Goal: Information Seeking & Learning: Learn about a topic

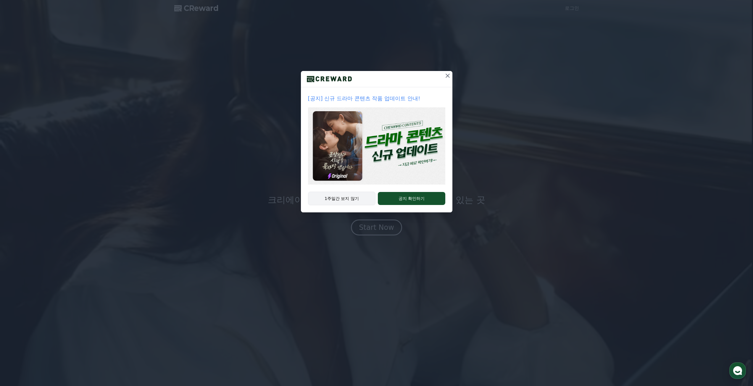
click at [350, 199] on button "1주일간 보지 않기" at bounding box center [342, 199] width 68 height 14
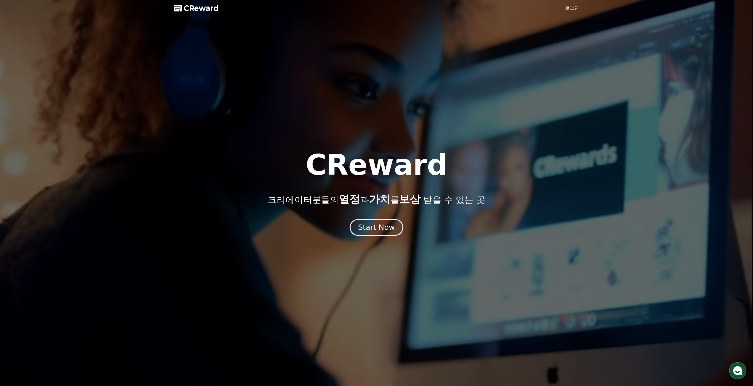
click at [384, 229] on div "Start Now" at bounding box center [376, 228] width 37 height 10
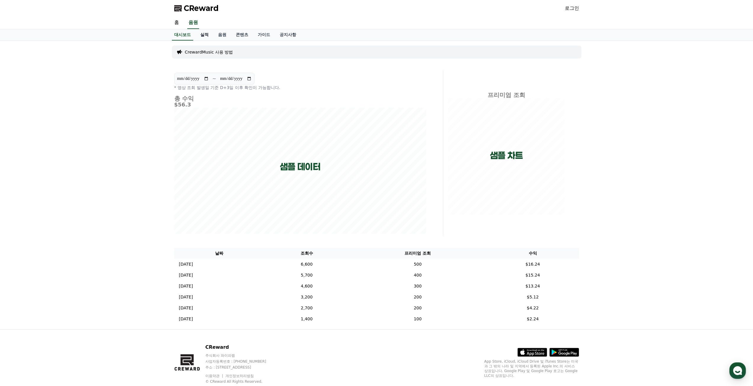
click at [204, 35] on link "실적" at bounding box center [205, 34] width 18 height 11
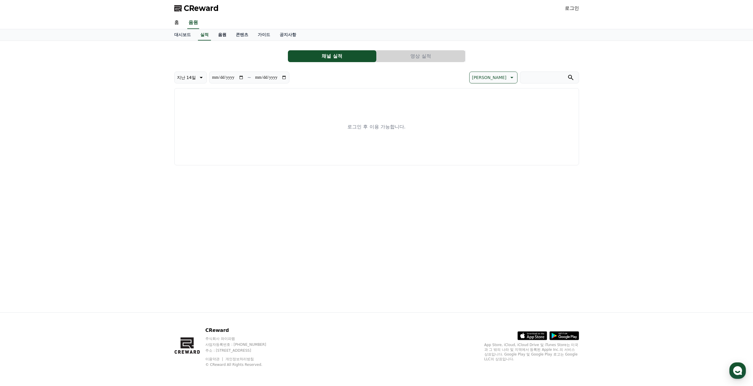
click at [224, 35] on link "음원" at bounding box center [222, 34] width 18 height 11
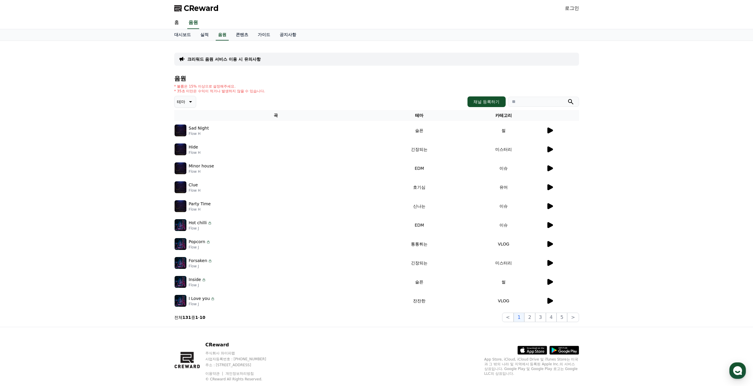
click at [552, 131] on icon at bounding box center [551, 131] width 6 height 6
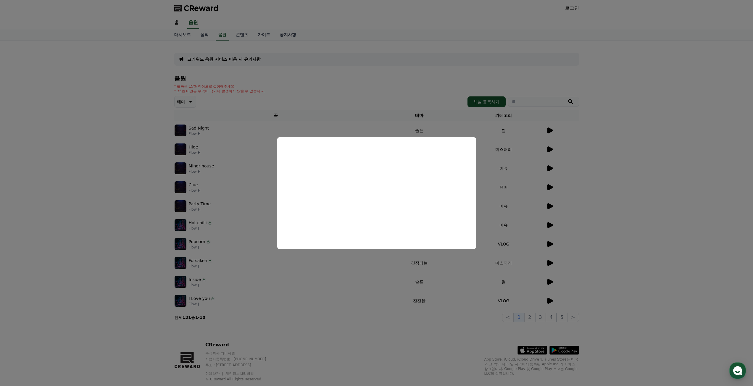
click at [667, 212] on button "close modal" at bounding box center [376, 193] width 753 height 386
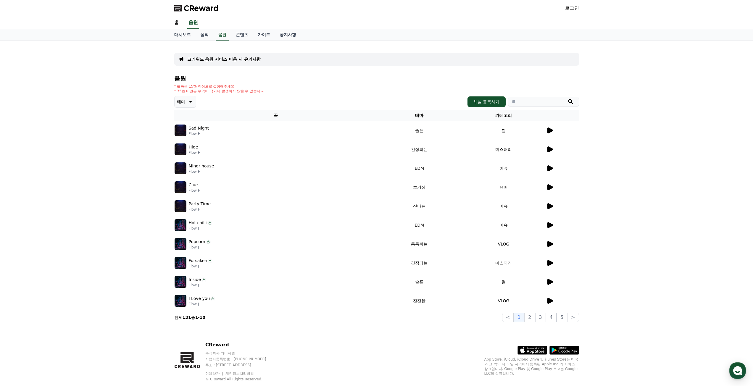
click at [550, 148] on icon at bounding box center [551, 150] width 6 height 6
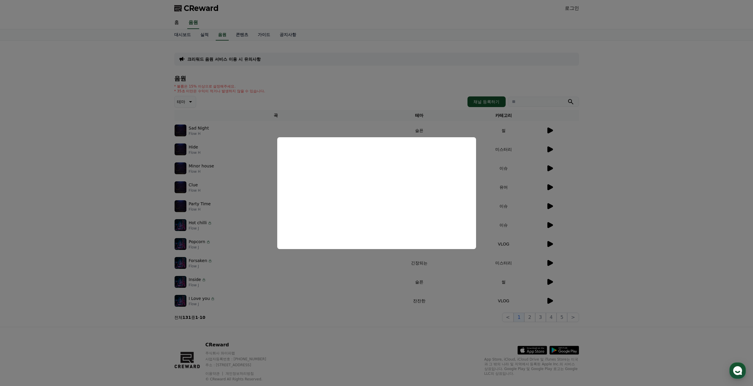
click at [654, 218] on button "close modal" at bounding box center [376, 193] width 753 height 386
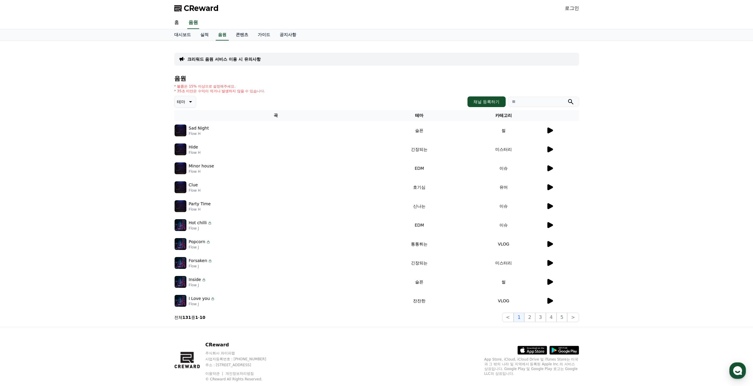
click at [201, 59] on p "크리워드 음원 서비스 이용 시 유의사항" at bounding box center [223, 59] width 73 height 6
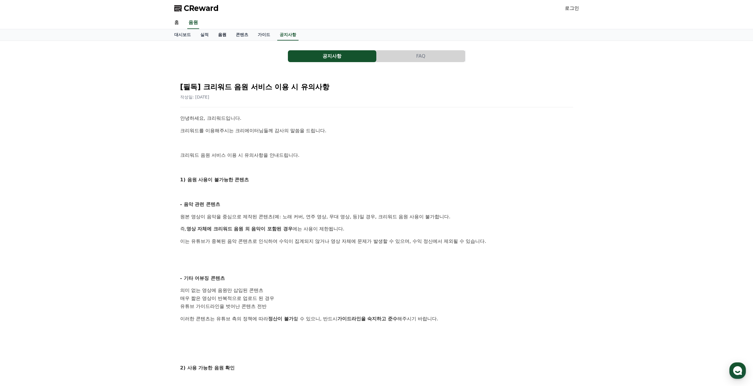
click at [222, 36] on link "음원" at bounding box center [222, 34] width 18 height 11
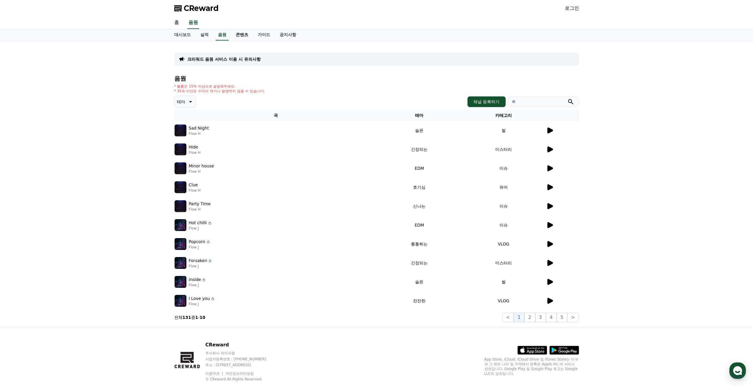
click at [245, 37] on link "콘텐츠" at bounding box center [242, 34] width 22 height 11
click at [242, 34] on link "콘텐츠" at bounding box center [242, 34] width 22 height 11
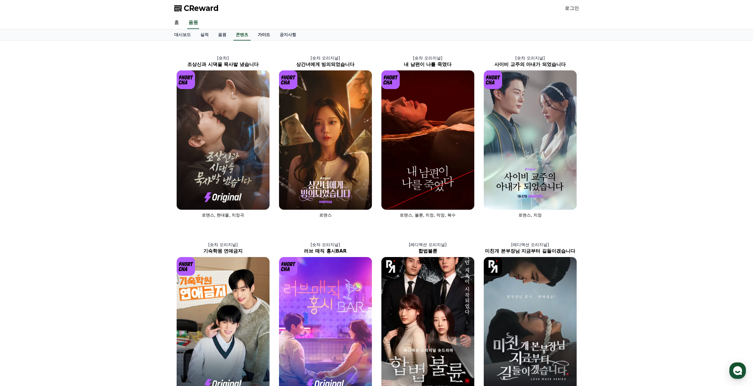
click at [266, 36] on link "가이드" at bounding box center [264, 34] width 22 height 11
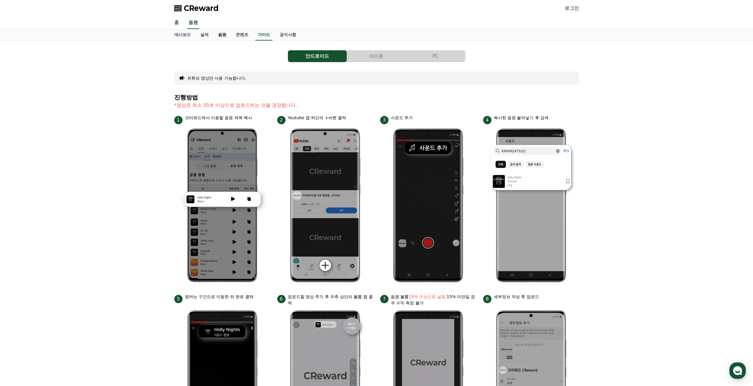
click at [221, 34] on link "음원" at bounding box center [222, 34] width 18 height 11
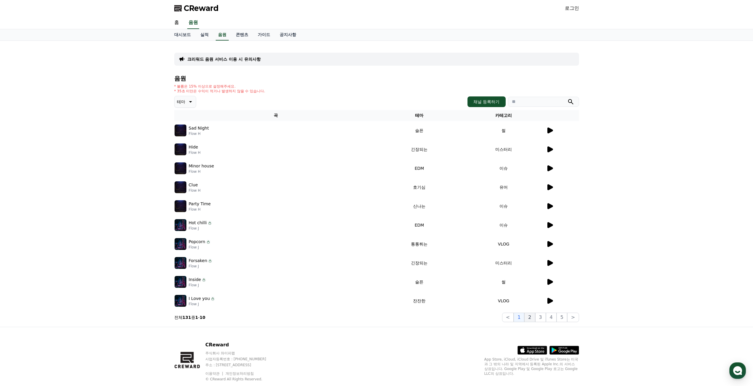
click at [532, 317] on button "2" at bounding box center [530, 317] width 11 height 9
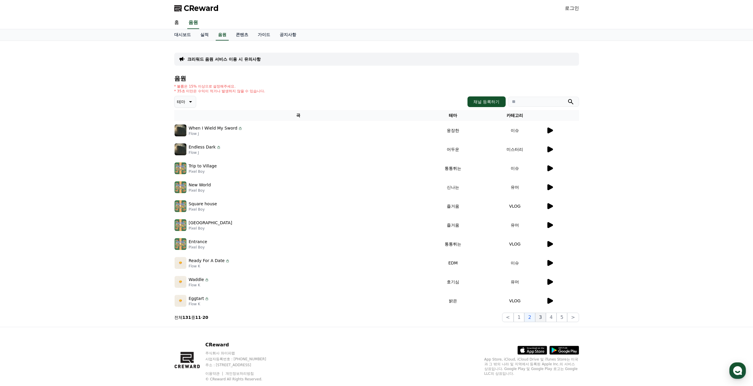
click at [542, 315] on button "3" at bounding box center [541, 317] width 11 height 9
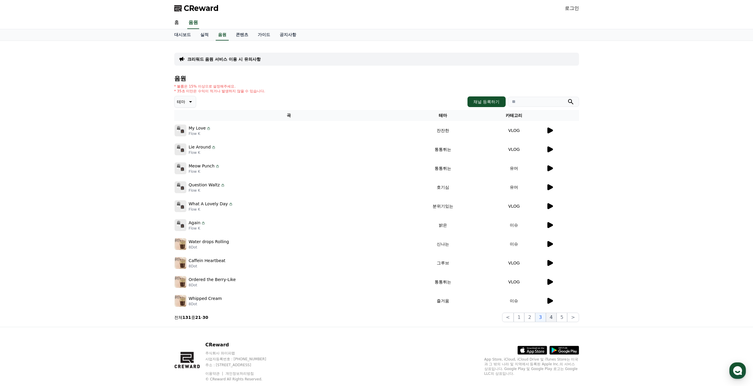
click at [552, 319] on button "4" at bounding box center [551, 317] width 11 height 9
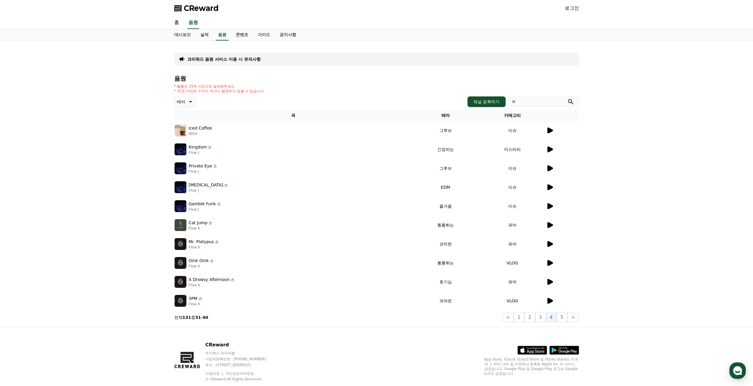
click at [556, 153] on div at bounding box center [563, 149] width 33 height 7
click at [549, 147] on icon at bounding box center [551, 150] width 6 height 6
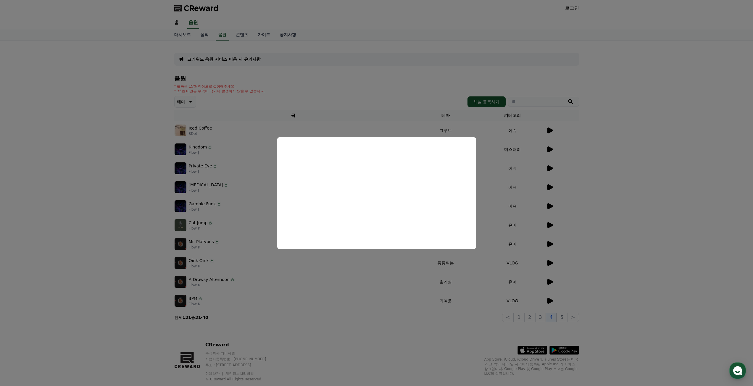
click at [634, 222] on button "close modal" at bounding box center [376, 193] width 753 height 386
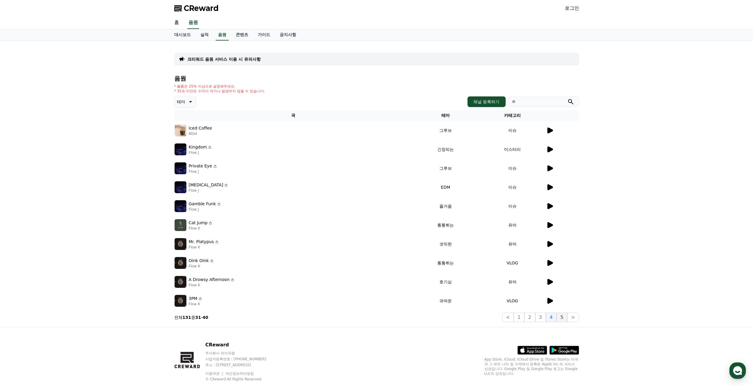
click at [563, 317] on button "5" at bounding box center [562, 317] width 11 height 9
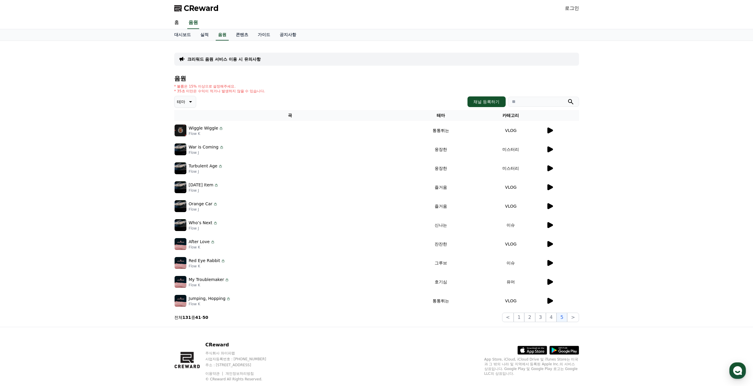
click at [551, 149] on icon at bounding box center [551, 150] width 6 height 6
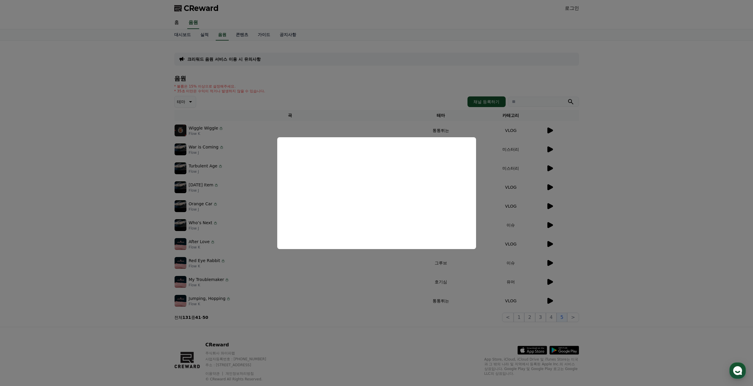
click at [629, 201] on button "close modal" at bounding box center [376, 193] width 753 height 386
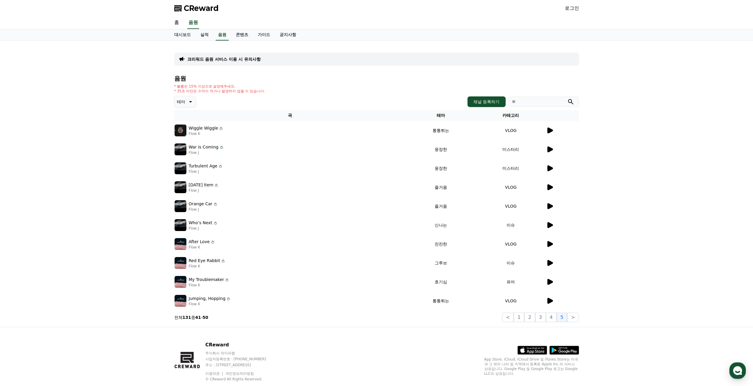
click at [552, 169] on icon at bounding box center [551, 168] width 6 height 6
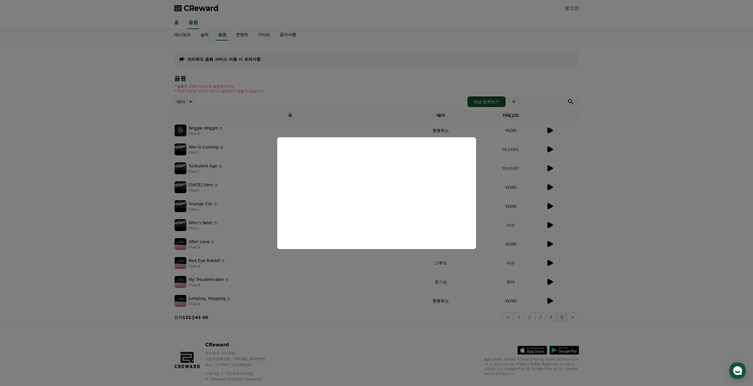
click at [660, 237] on button "close modal" at bounding box center [376, 193] width 753 height 386
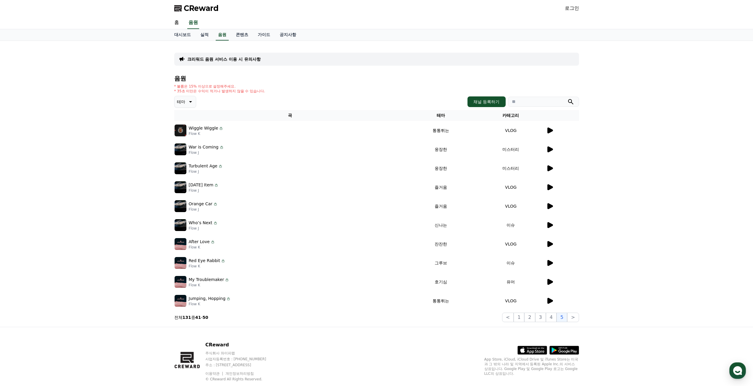
click at [216, 60] on p "크리워드 음원 서비스 이용 시 유의사항" at bounding box center [223, 59] width 73 height 6
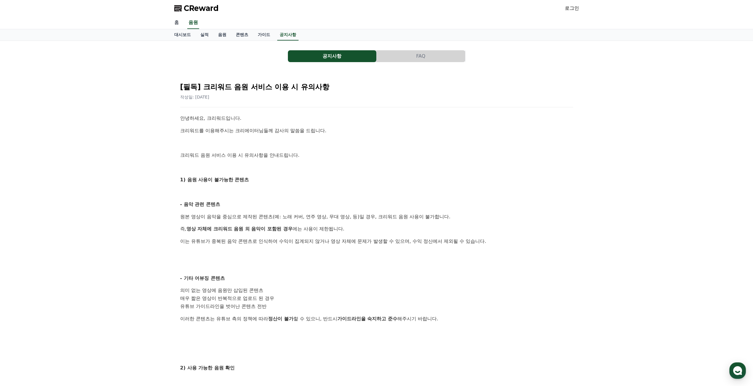
click at [176, 20] on link "홈" at bounding box center [177, 23] width 14 height 12
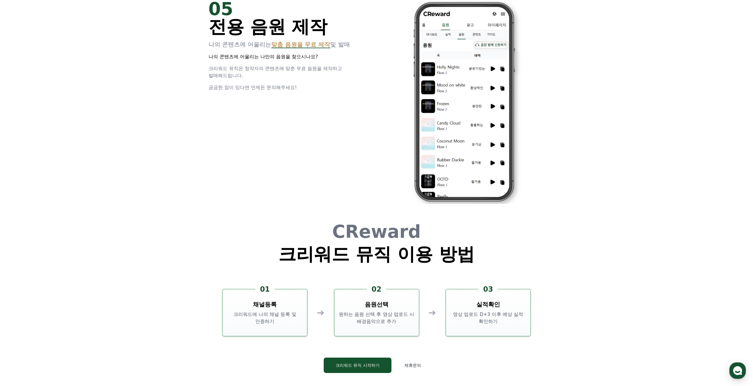
scroll to position [1579, 0]
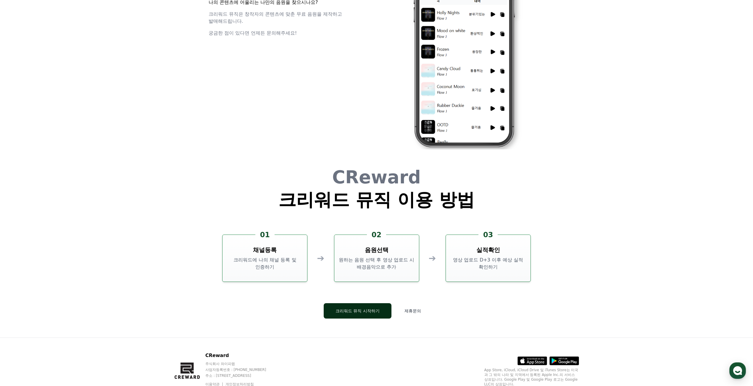
click at [372, 314] on button "크리워드 뮤직 시작하기" at bounding box center [358, 310] width 68 height 15
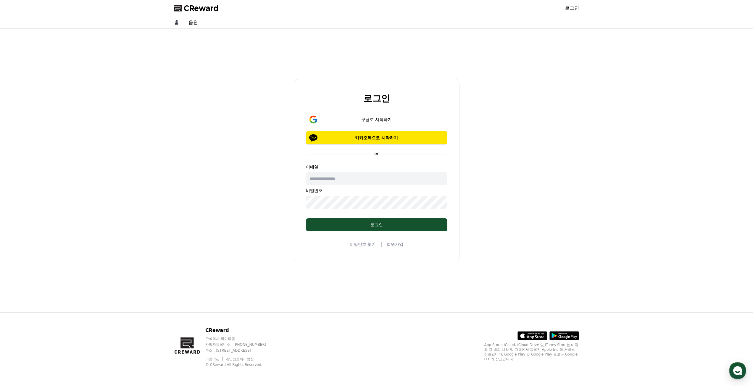
click at [176, 23] on link "홈" at bounding box center [177, 23] width 14 height 12
